Goal: Transaction & Acquisition: Purchase product/service

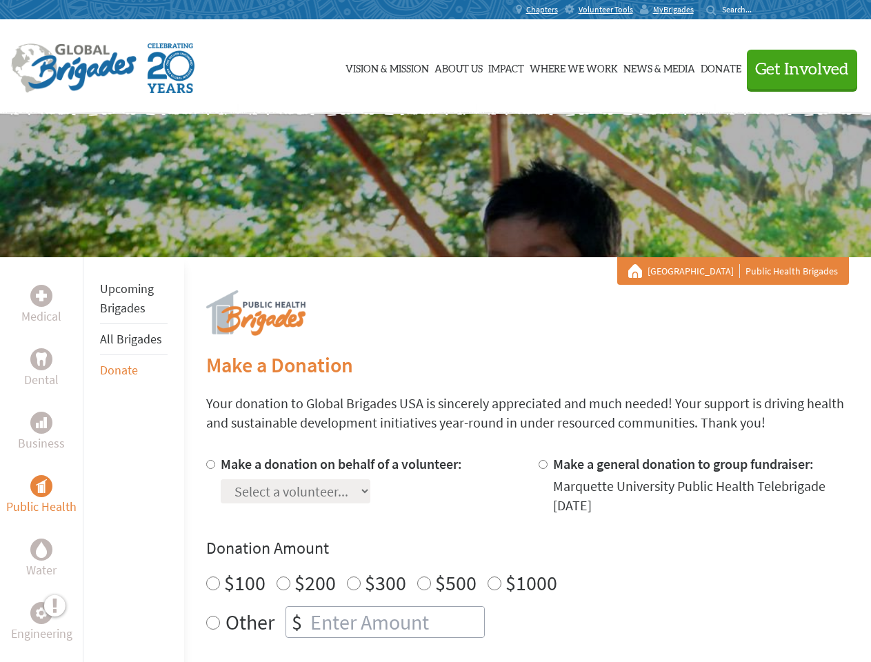
click at [762, 10] on div "Search for:" at bounding box center [733, 9] width 55 height 11
click at [796, 69] on span "Get Involved" at bounding box center [802, 69] width 94 height 17
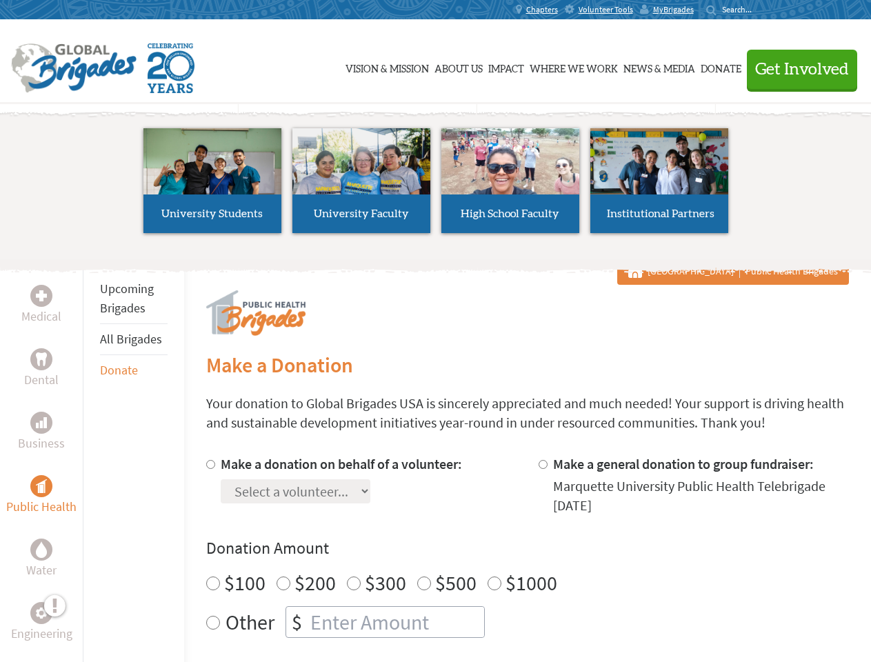
click at [436, 186] on li "High School Faculty" at bounding box center [510, 180] width 149 height 127
click at [91, 459] on div "Upcoming Brigades All Brigades Donate" at bounding box center [133, 588] width 101 height 662
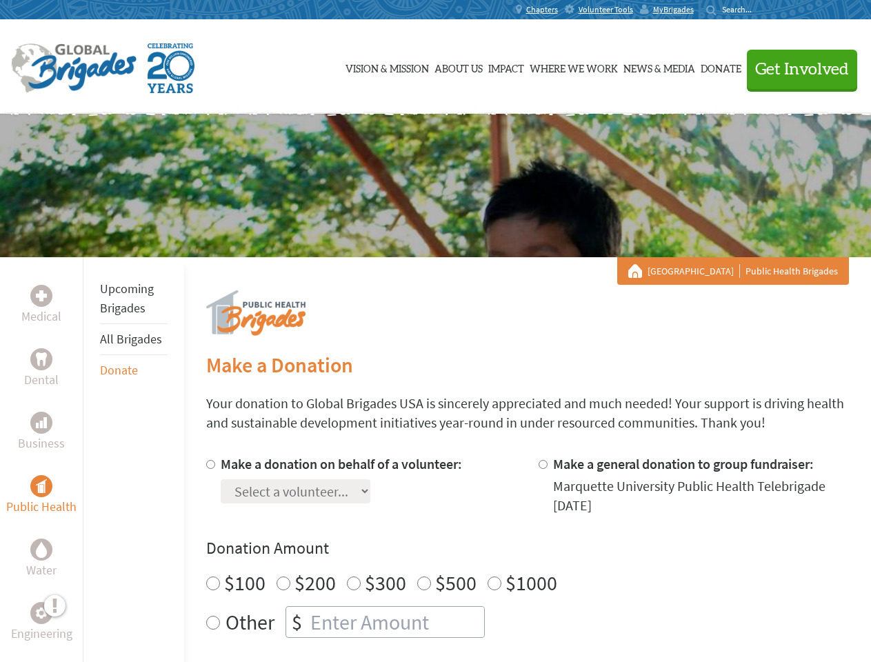
click at [527, 558] on h4 "Donation Amount" at bounding box center [527, 548] width 643 height 22
click at [209, 464] on input "Make a donation on behalf of a volunteer:" at bounding box center [210, 464] width 9 height 9
radio input "true"
click at [542, 464] on input "Make a general donation to group fundraiser:" at bounding box center [543, 464] width 9 height 9
radio input "true"
